Goal: Find contact information: Find contact information

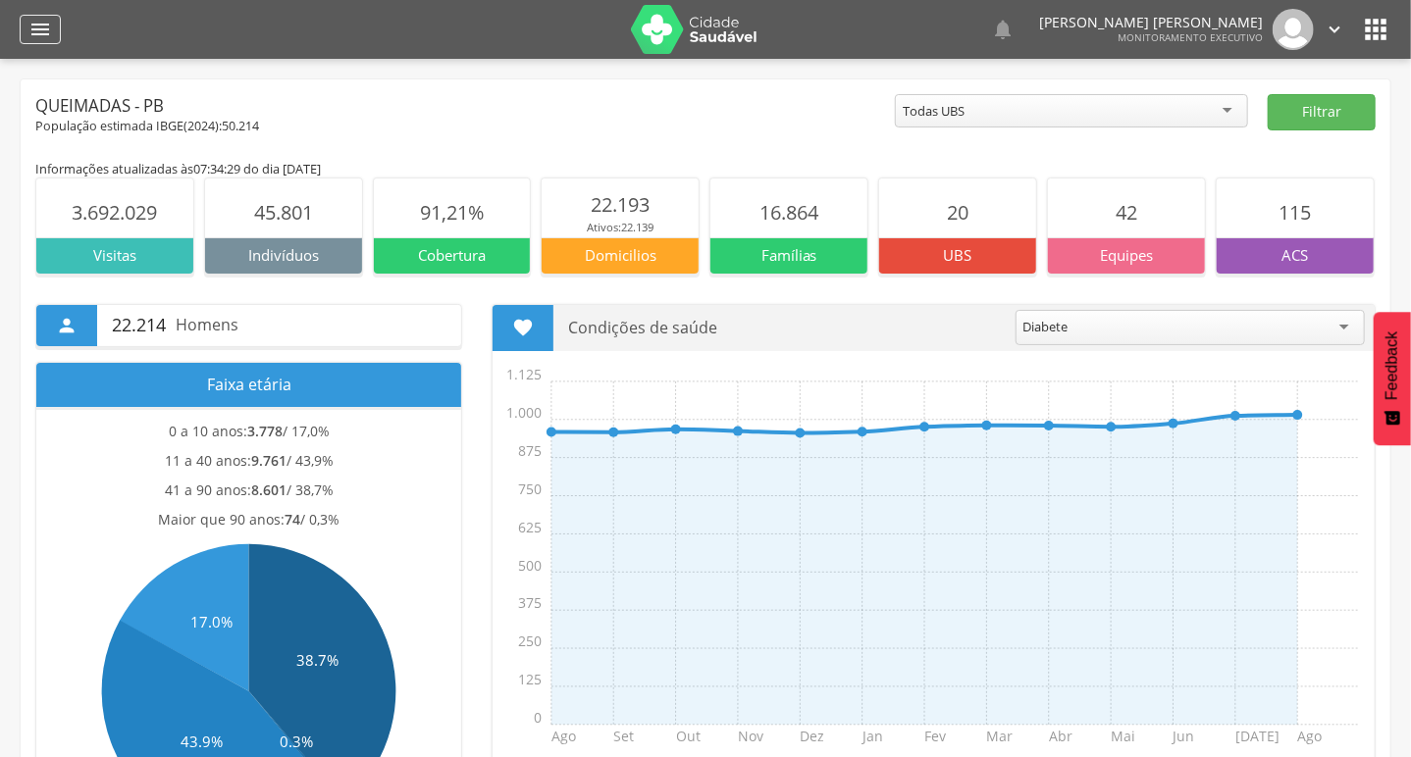
click at [41, 33] on icon "" at bounding box center [40, 30] width 24 height 24
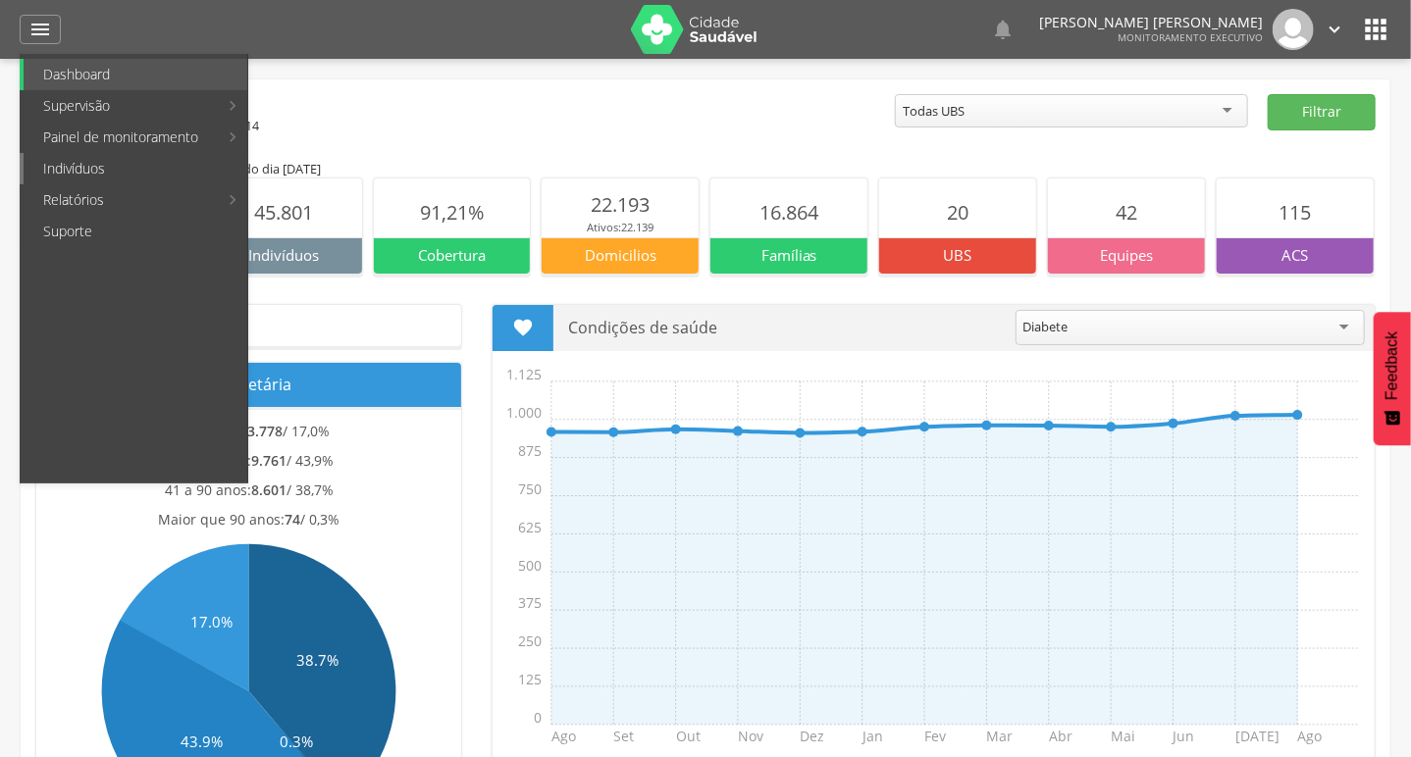
click at [72, 173] on link "Indivíduos" at bounding box center [136, 168] width 224 height 31
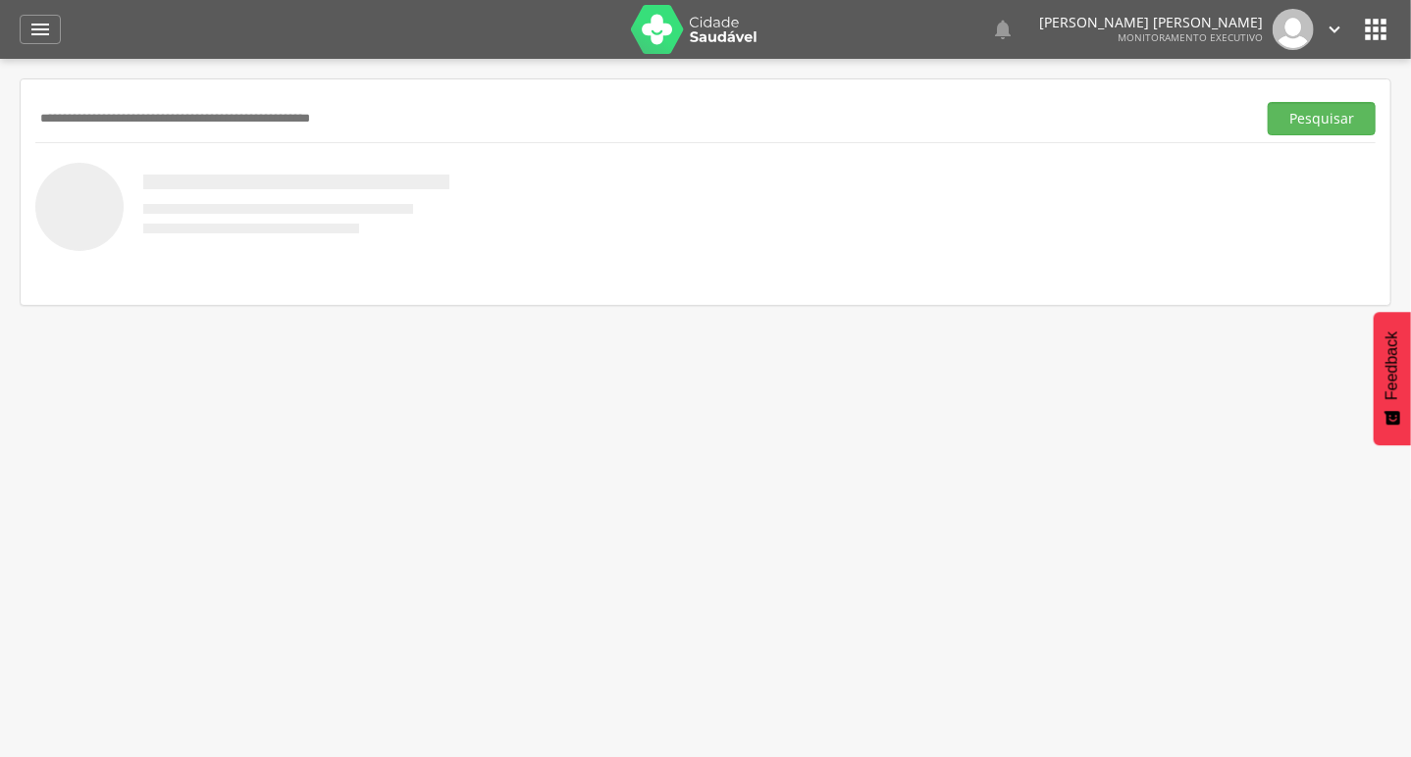
click at [245, 99] on div "Pesquisar" at bounding box center [705, 118] width 1340 height 48
drag, startPoint x: 245, startPoint y: 99, endPoint x: 137, endPoint y: 104, distance: 108.0
click at [137, 104] on input "text" at bounding box center [641, 118] width 1213 height 33
paste input "**********"
type input "**********"
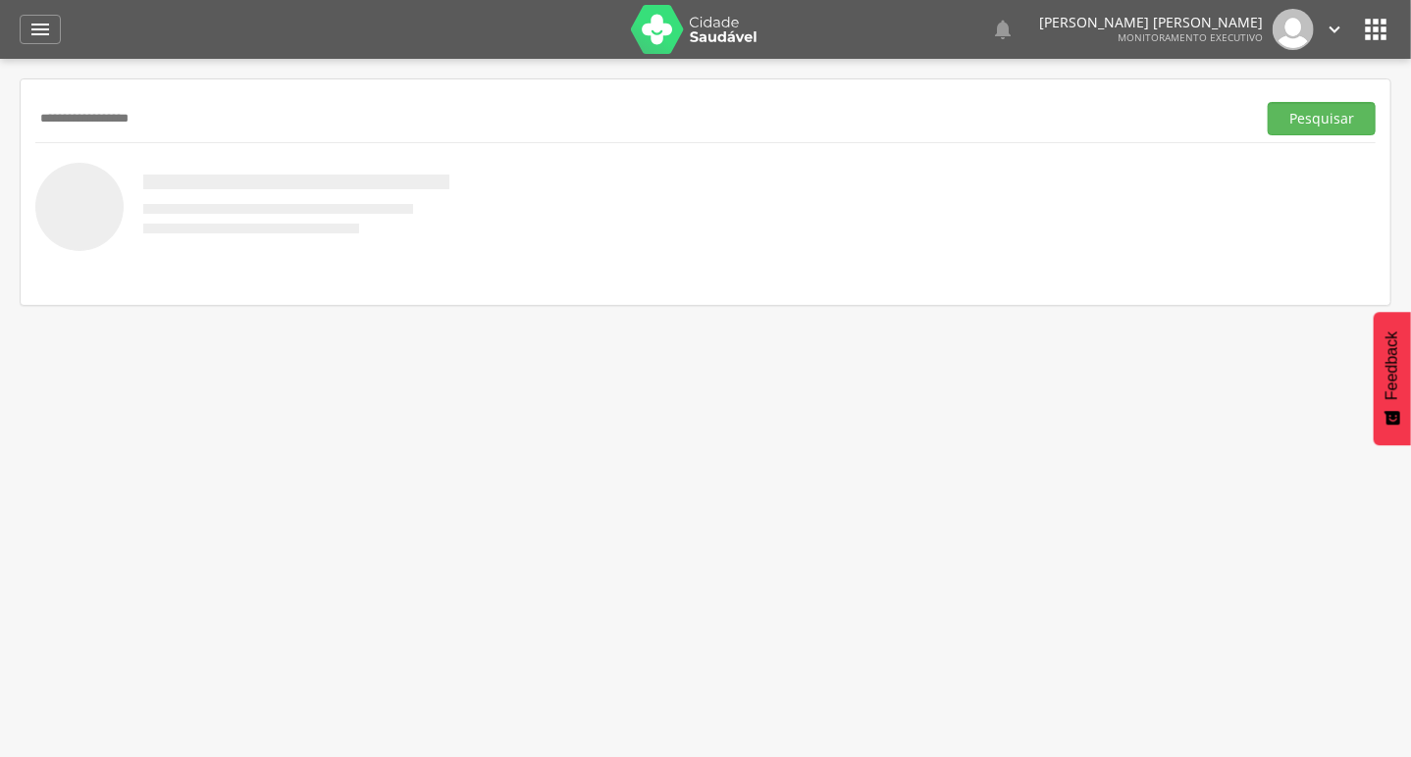
click at [1267, 102] on button "Pesquisar" at bounding box center [1321, 118] width 108 height 33
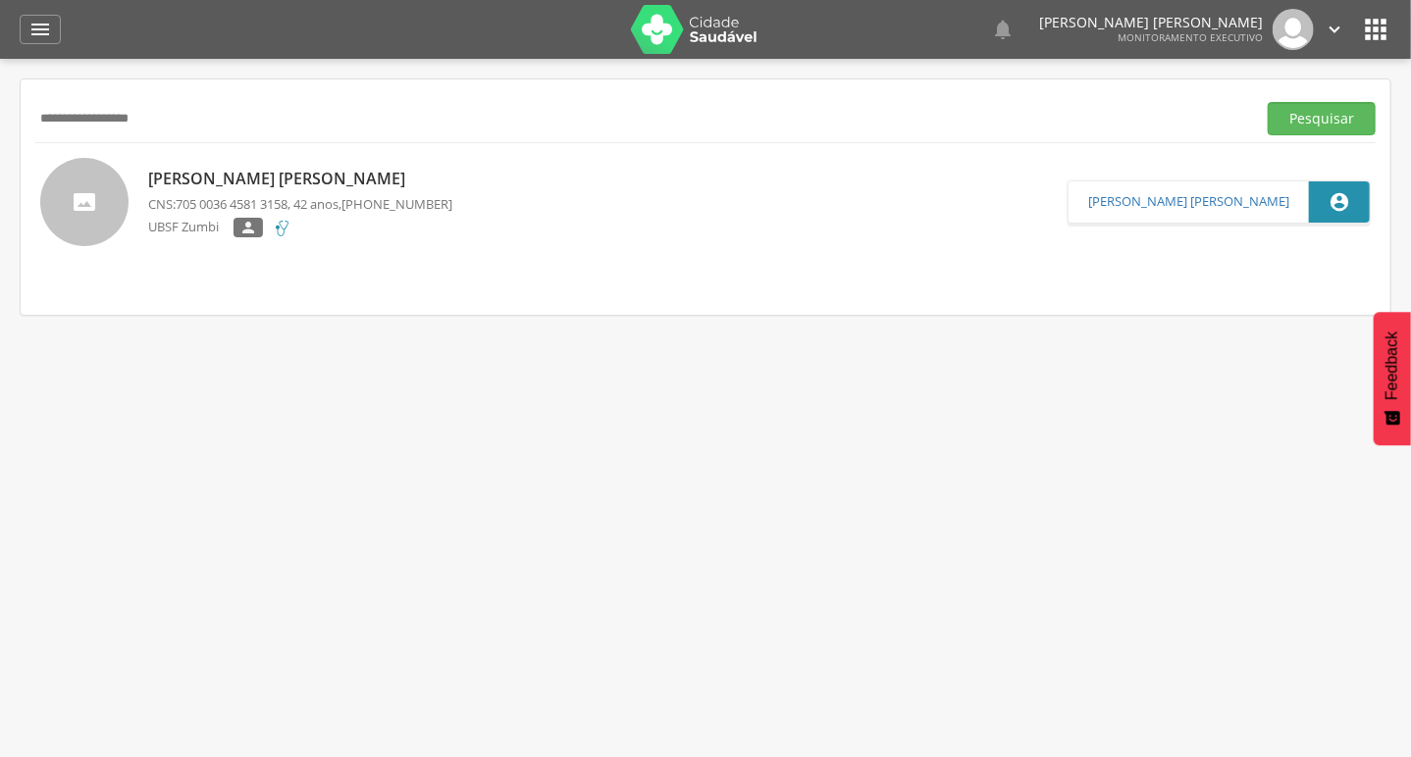
click at [262, 179] on p "[PERSON_NAME]" at bounding box center [300, 179] width 304 height 23
type input "**********"
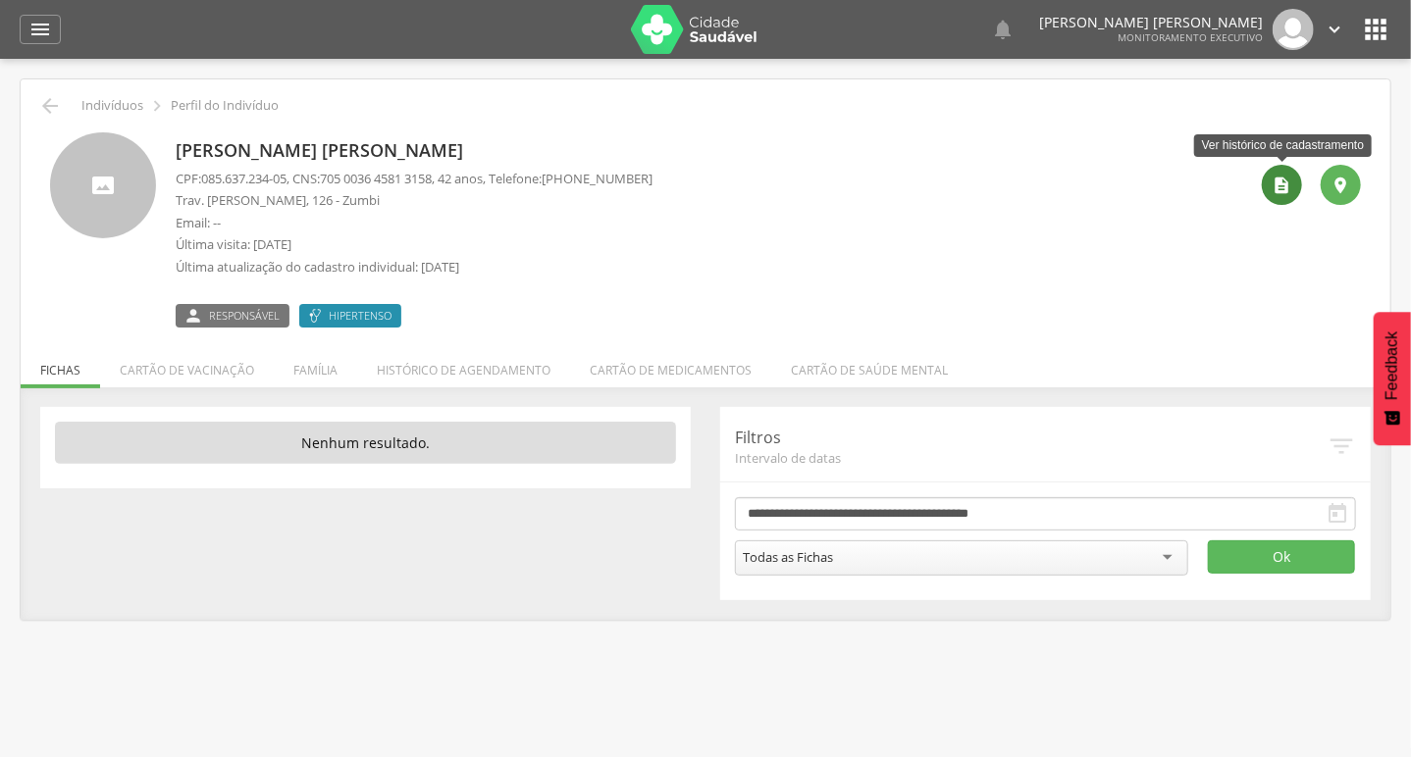
click at [1295, 187] on div "" at bounding box center [1282, 185] width 40 height 40
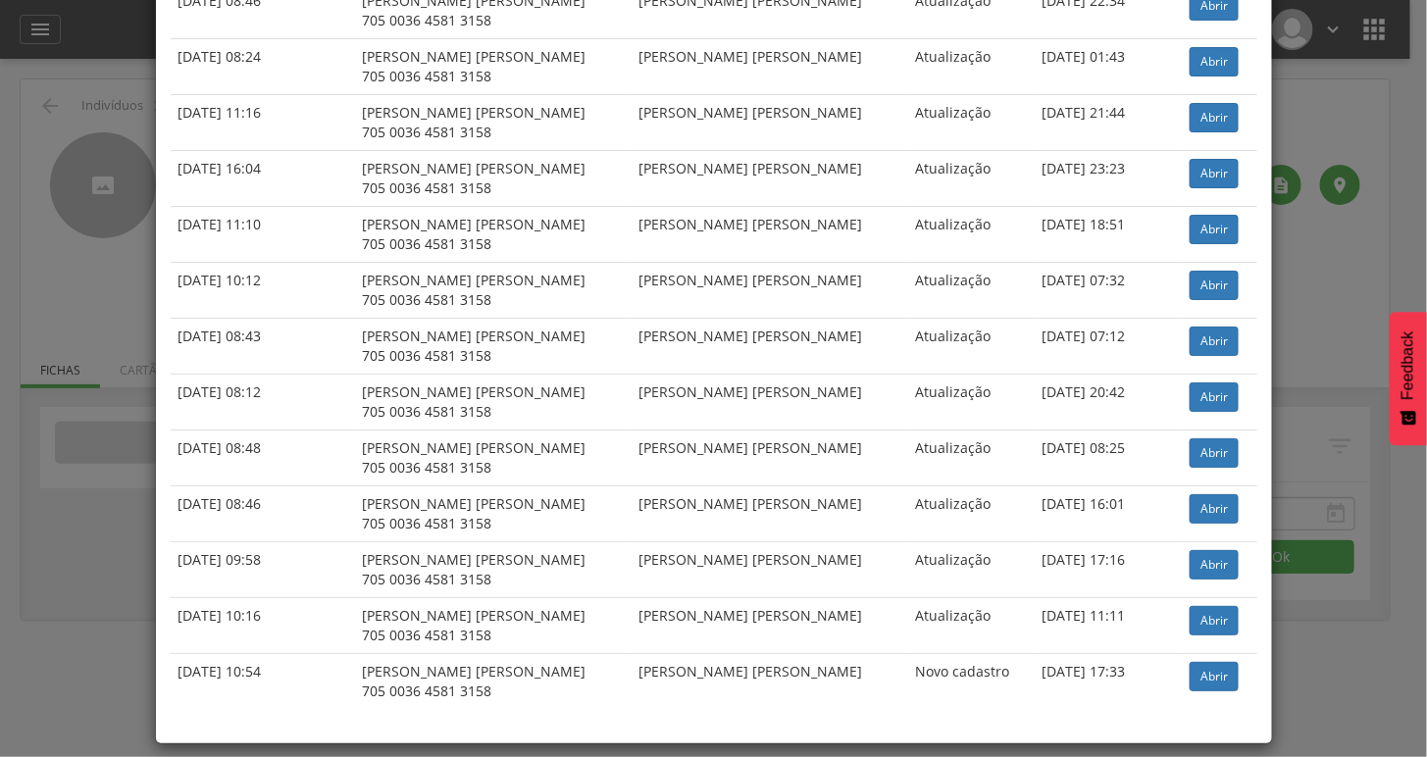
scroll to position [2436, 0]
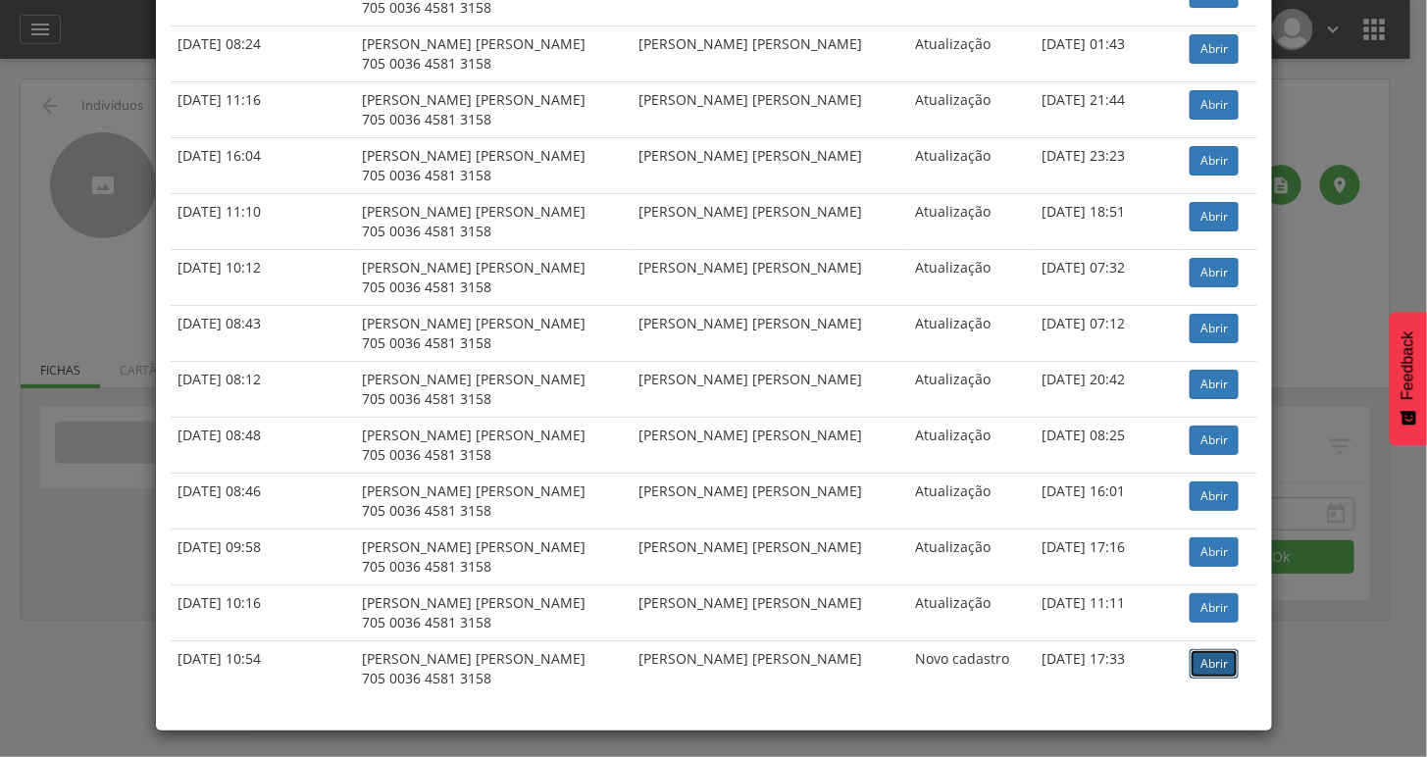
click at [1214, 670] on link "Abrir" at bounding box center [1214, 663] width 49 height 29
click at [1190, 221] on link "Abrir" at bounding box center [1214, 216] width 49 height 29
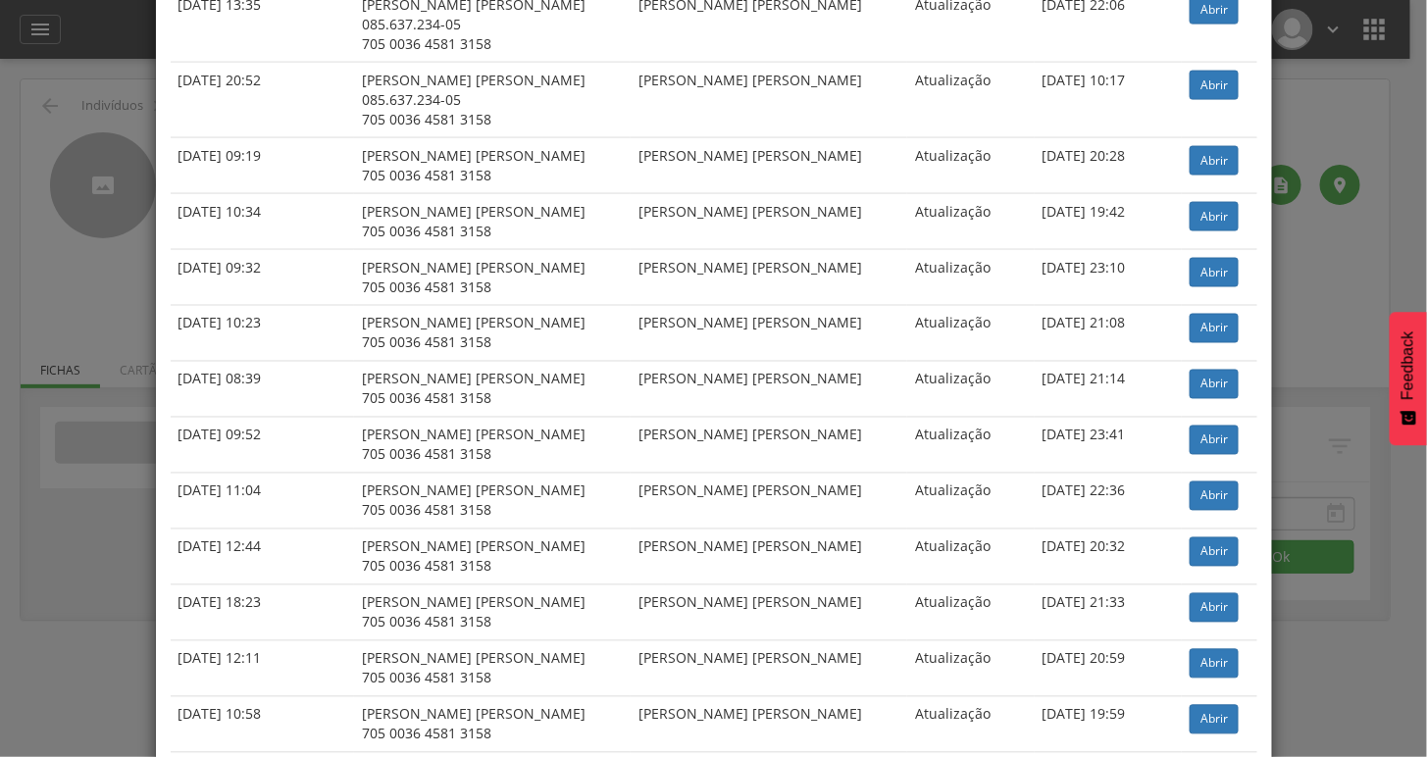
scroll to position [1019, 0]
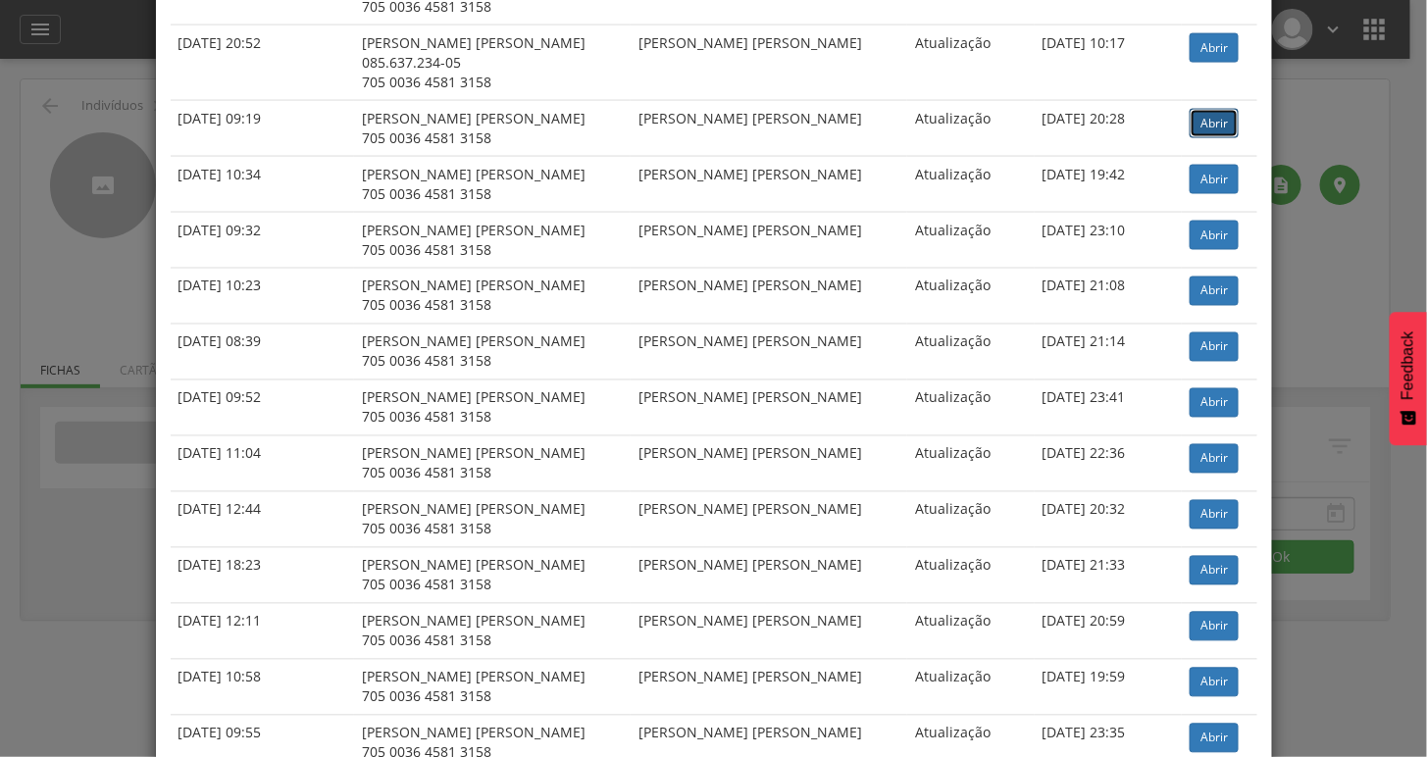
click at [1209, 129] on link "Abrir" at bounding box center [1214, 123] width 49 height 29
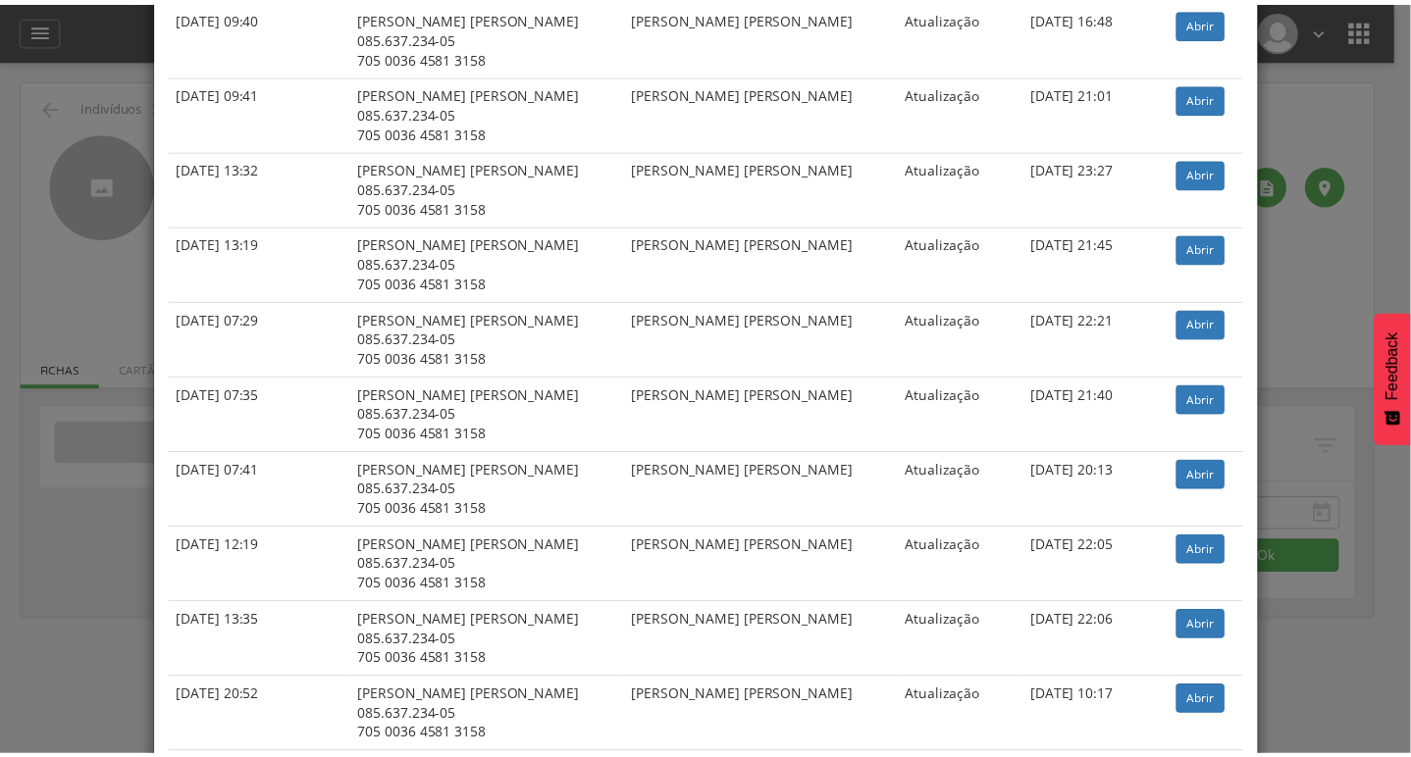
scroll to position [0, 0]
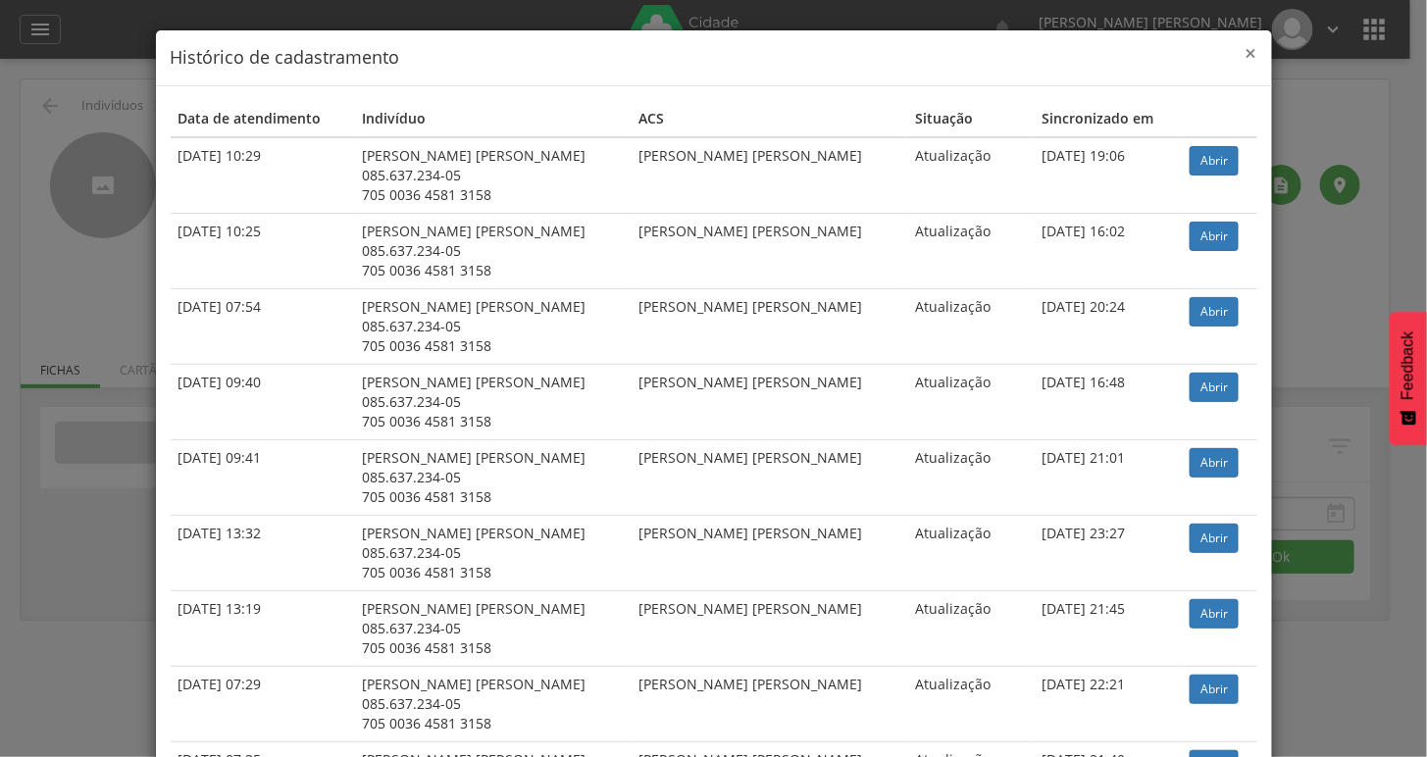
click at [1246, 58] on span "×" at bounding box center [1252, 52] width 12 height 27
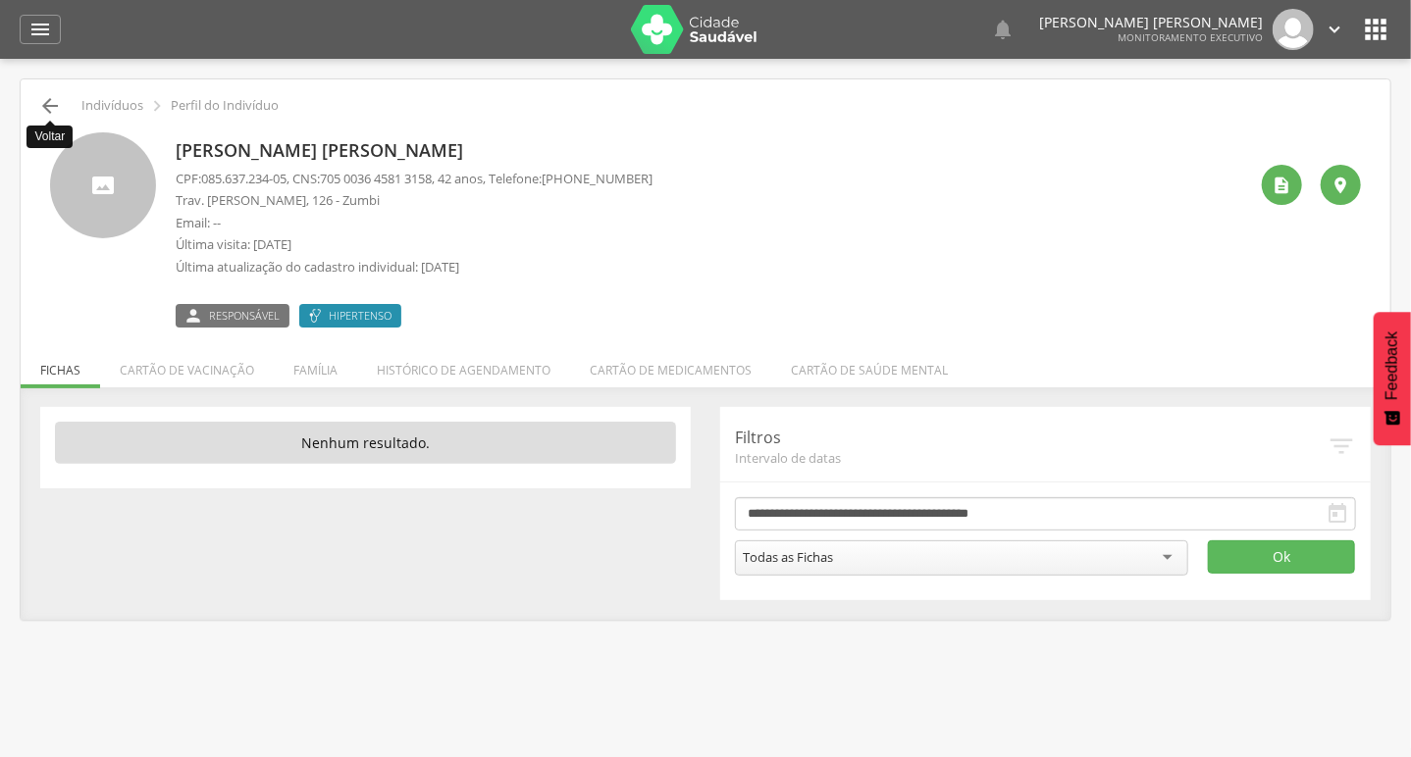
click at [58, 107] on icon "" at bounding box center [50, 106] width 24 height 24
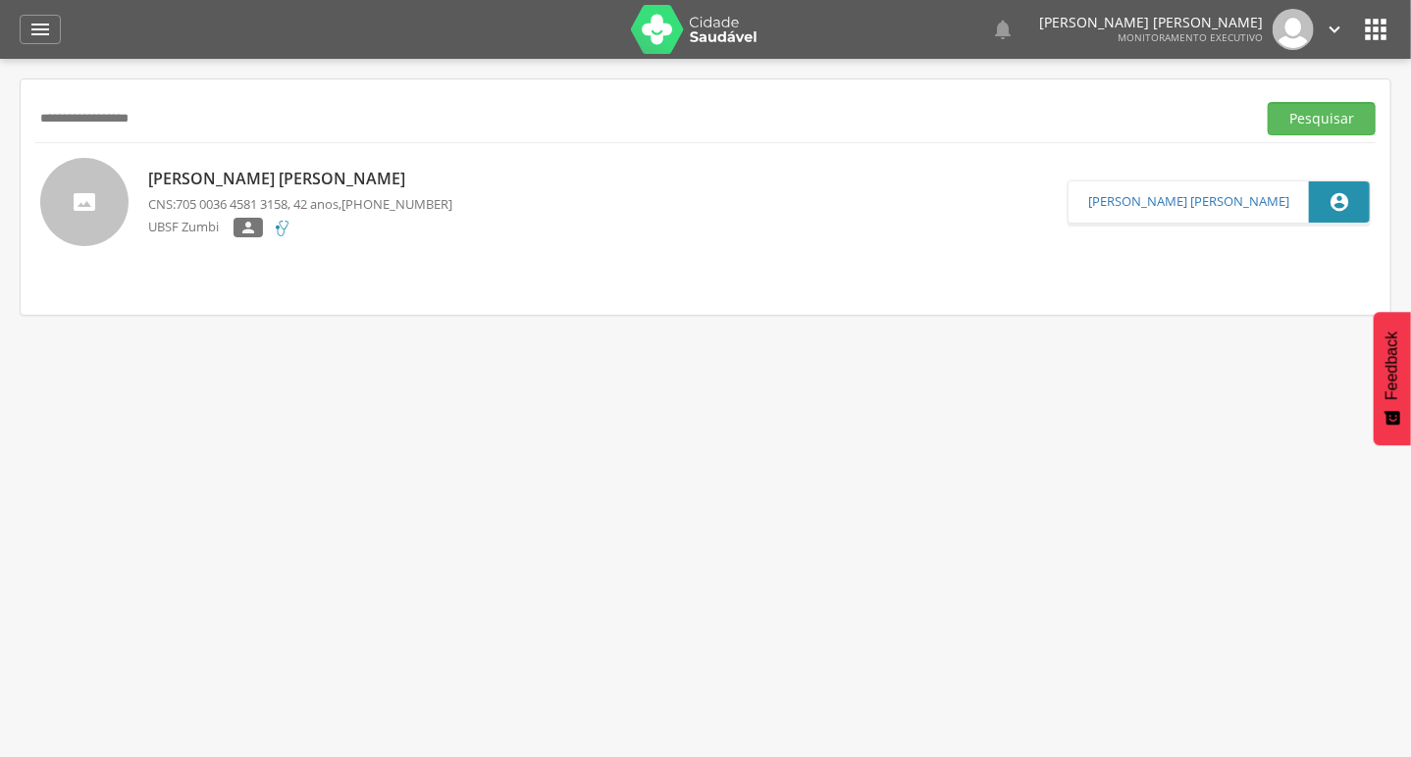
drag, startPoint x: 189, startPoint y: 114, endPoint x: 0, endPoint y: 121, distance: 189.5
click at [0, 121] on div " Supervisão  Distritos  Ubs Coordenador: - Queimadas / PB Intervalo de Tempo…" at bounding box center [705, 437] width 1411 height 757
paste input "**********"
type input "**********"
click at [1267, 102] on button "Pesquisar" at bounding box center [1321, 118] width 108 height 33
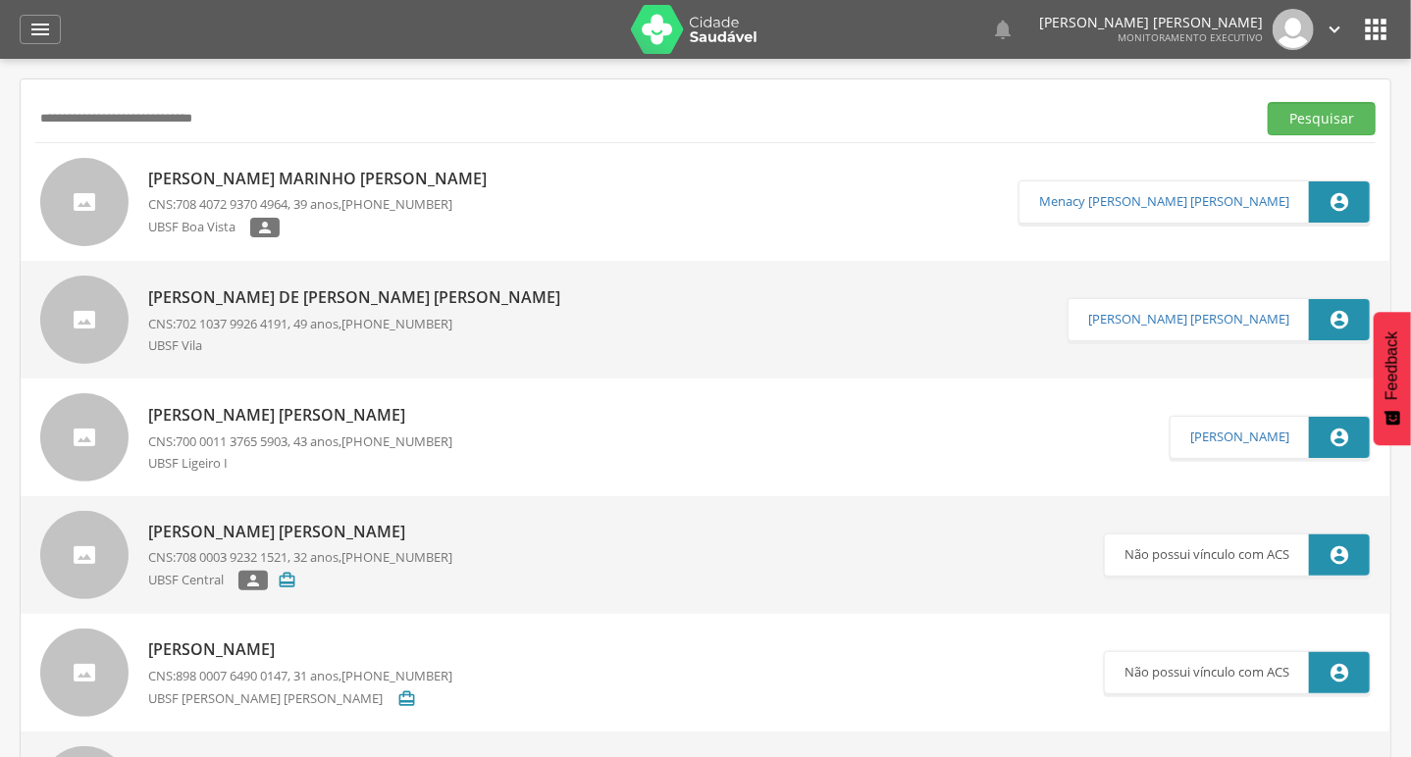
click at [371, 175] on p "Geisa de Andrade Marinho Freire" at bounding box center [322, 179] width 348 height 23
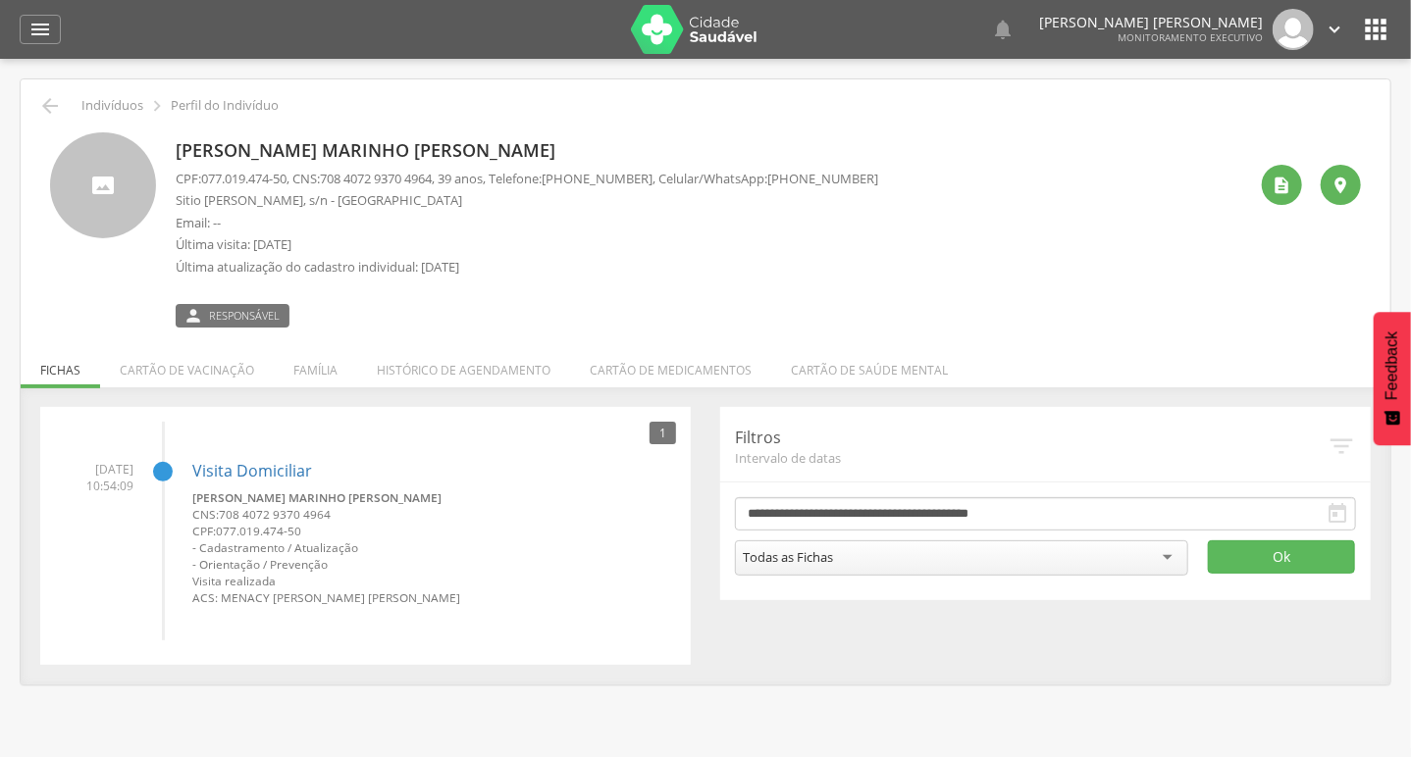
drag, startPoint x: 807, startPoint y: 180, endPoint x: 924, endPoint y: 177, distance: 116.8
click at [924, 177] on div "Geisa de Andrade Marinho Freire CPF: 077.019.474-50 , CNS: 708 4072 9370 4964 ,…" at bounding box center [711, 229] width 1071 height 195
copy span ") 99306-2459"
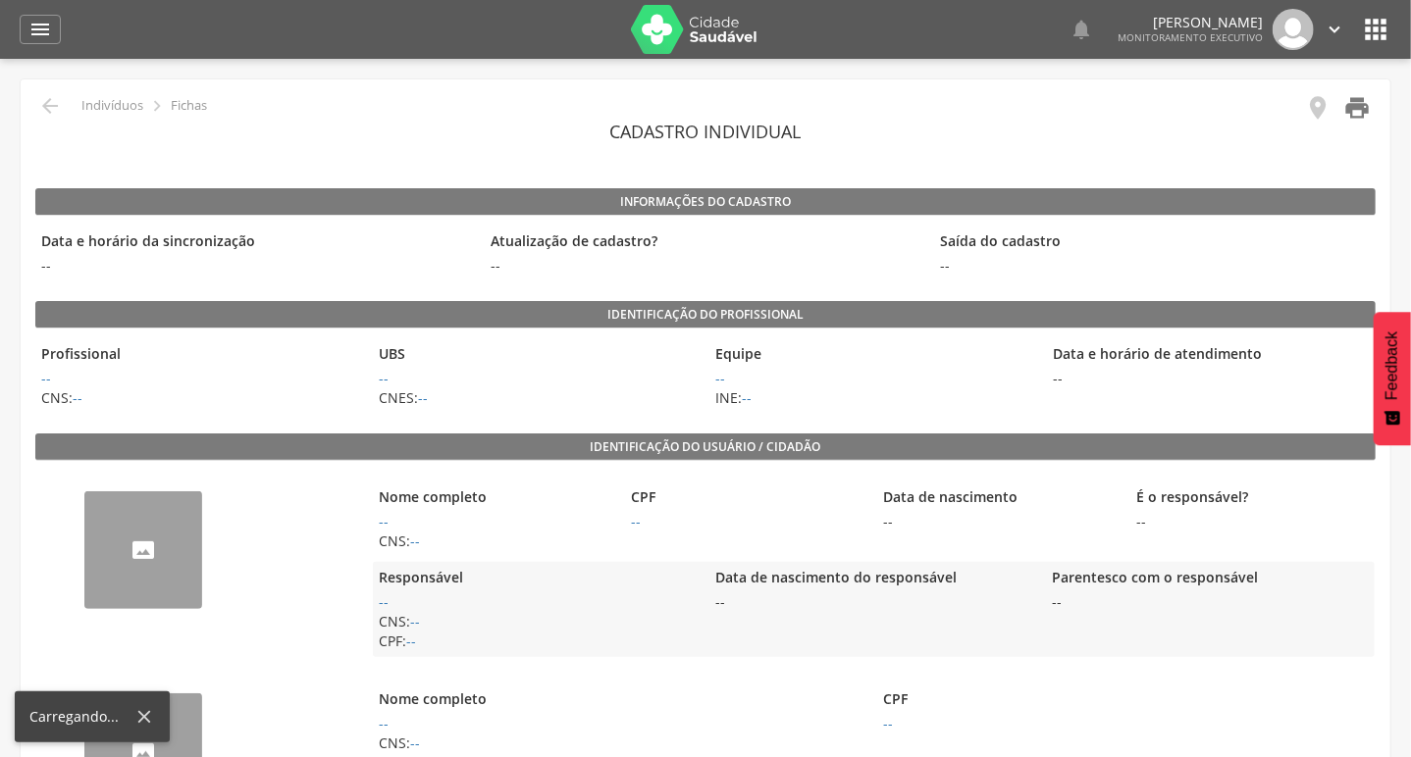
click at [1347, 107] on icon "" at bounding box center [1356, 107] width 27 height 27
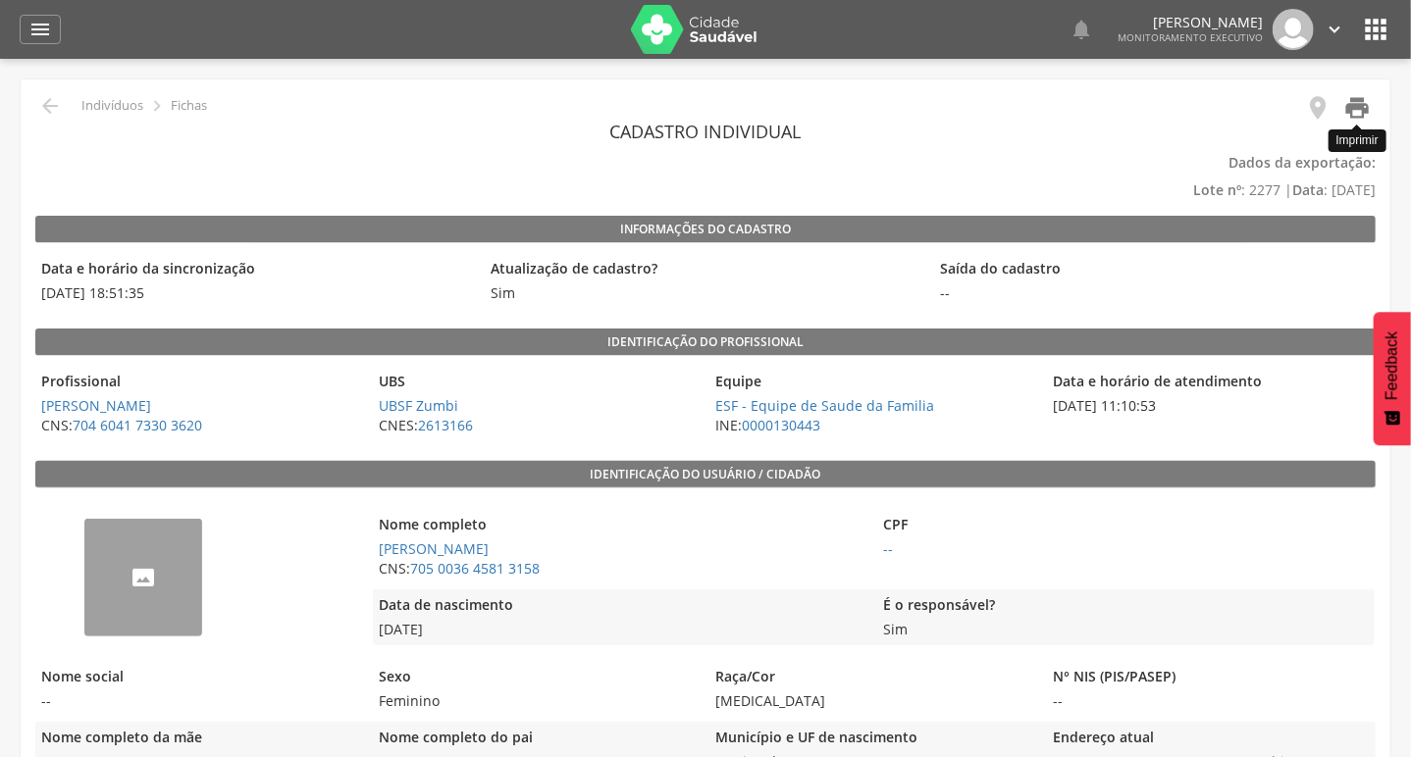
click at [1347, 115] on icon "" at bounding box center [1356, 107] width 27 height 27
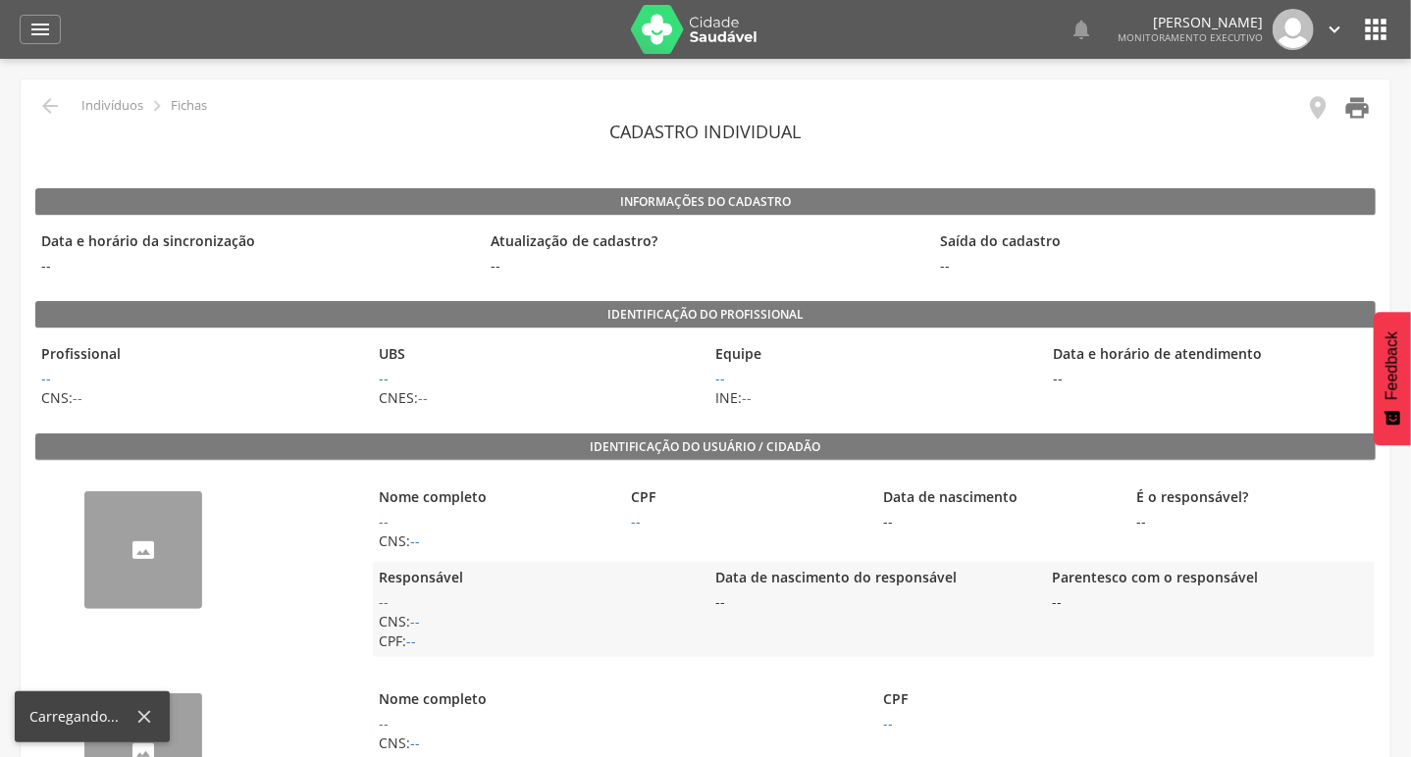
click at [1352, 112] on icon "" at bounding box center [1356, 107] width 27 height 27
